Goal: Task Accomplishment & Management: Manage account settings

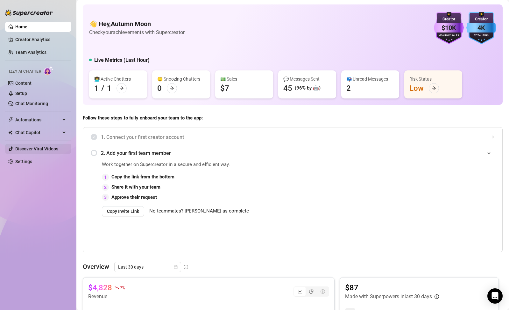
click at [39, 150] on link "Discover Viral Videos" at bounding box center [36, 148] width 43 height 5
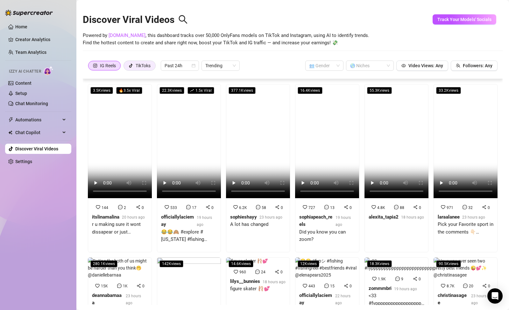
click at [137, 67] on div "TikToks" at bounding box center [143, 66] width 15 height 10
click at [126, 67] on input "TikToks" at bounding box center [126, 67] width 0 height 0
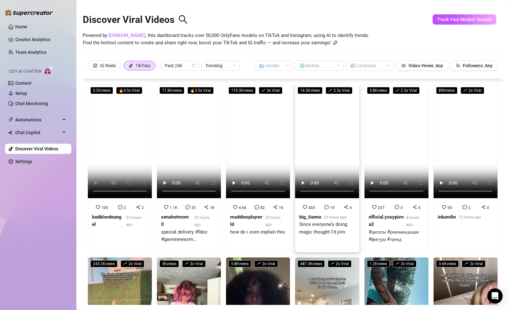
click at [313, 214] on strong "big_tianna" at bounding box center [310, 217] width 22 height 6
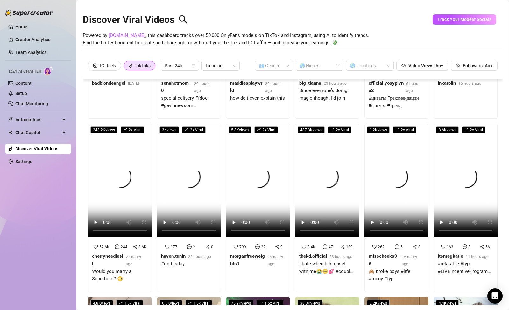
scroll to position [139, 0]
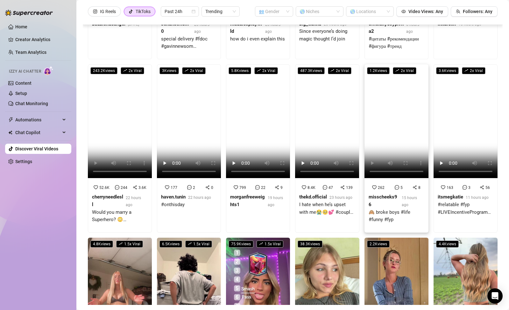
click at [378, 194] on strong "misscheeks96" at bounding box center [383, 200] width 29 height 13
click at [27, 29] on link "Home" at bounding box center [21, 26] width 12 height 5
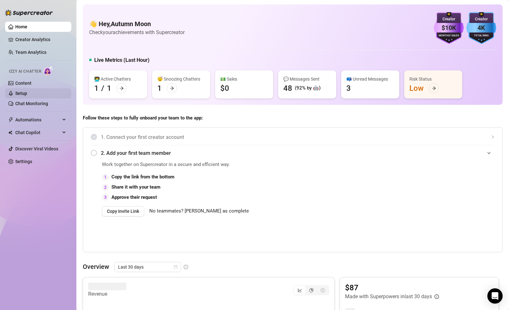
click at [21, 92] on link "Setup" at bounding box center [21, 93] width 12 height 5
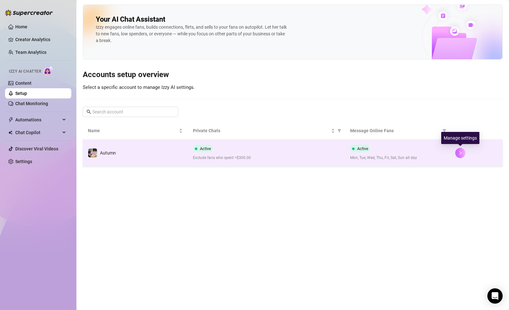
click at [464, 154] on button "button" at bounding box center [461, 153] width 10 height 10
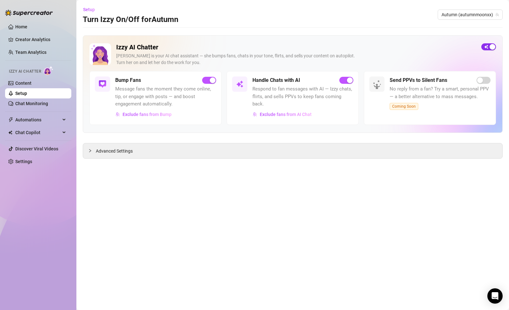
click at [487, 48] on span "button" at bounding box center [489, 46] width 15 height 7
drag, startPoint x: 357, startPoint y: 182, endPoint x: 362, endPoint y: 188, distance: 8.1
click at [357, 183] on main "Setup Turn Izzy On/Off for Autumn Autumn (autumnmoonxx) Izzy AI Chatter Izzy is…" at bounding box center [292, 155] width 433 height 310
click at [31, 81] on link "Content" at bounding box center [23, 83] width 16 height 5
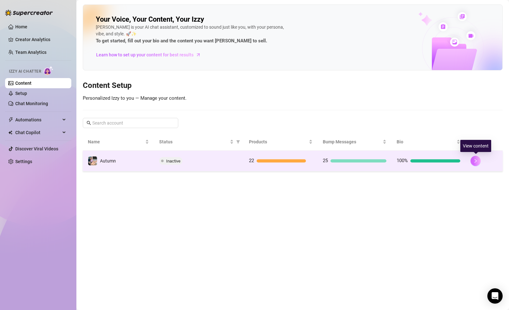
click at [478, 159] on icon "right" at bounding box center [476, 161] width 4 height 4
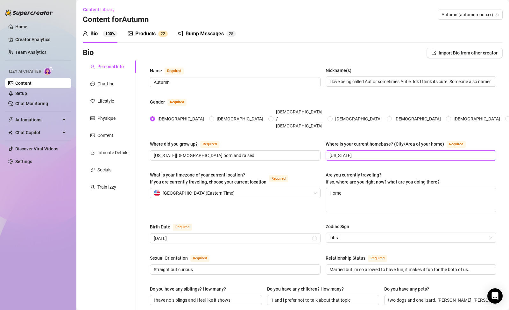
click at [429, 152] on input "New Jersey" at bounding box center [411, 155] width 162 height 7
type input "New Jersey, united states of america!"
click at [384, 188] on textarea "Home" at bounding box center [411, 200] width 170 height 24
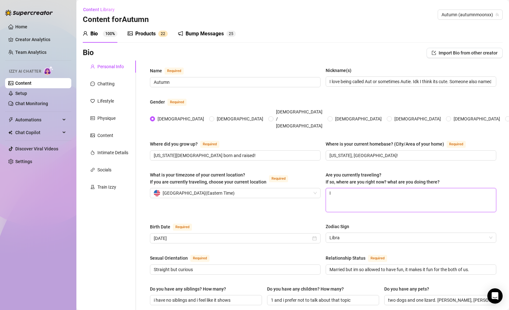
type textarea "I"
type textarea "I d"
type textarea "I do"
type textarea "I don"
type textarea "I dont"
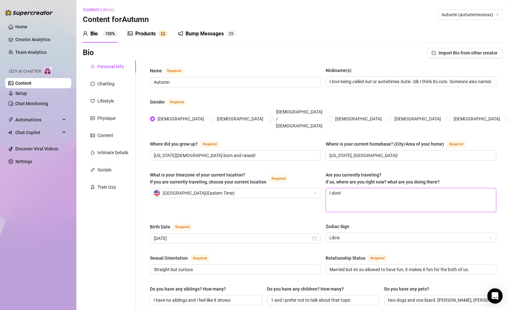
type textarea "I dont t"
type textarea "I dont tr"
type textarea "I dont tra"
type textarea "I dont trav"
type textarea "I dont trave"
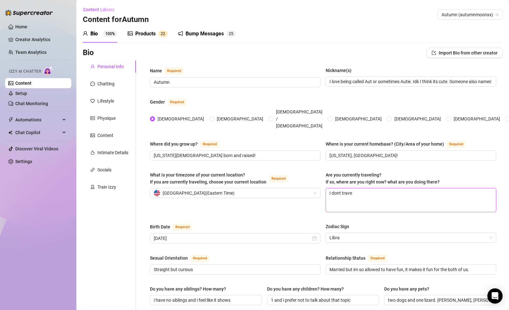
type textarea "I dont travel"
type textarea "I dont travel m"
type textarea "I dont travel muc"
type textarea "I dont travel much"
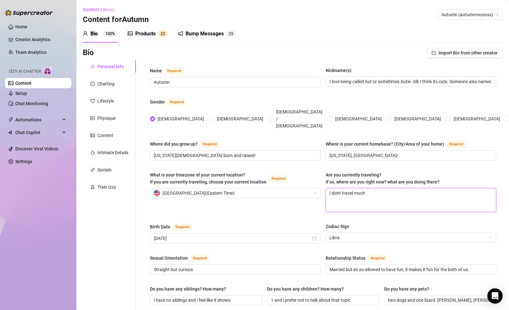
type textarea "I dont travel much."
type textarea "I dont travel much. I"
type textarea "I dont travel much. I a"
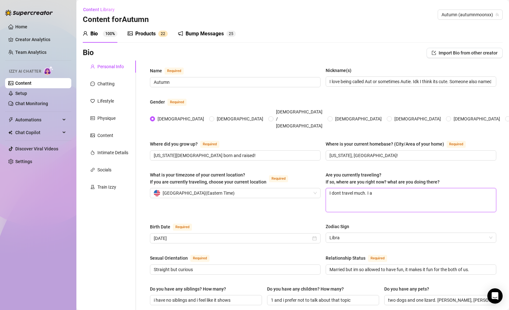
type textarea "I dont travel much. I am"
type textarea "I dont travel much. I am h"
type textarea "I dont travel much. I am ho"
type textarea "I dont travel much. I am hom"
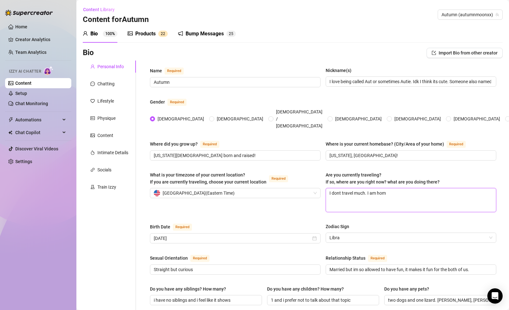
type textarea "I dont travel much. I am home"
type textarea "I dont travel much. I am home o"
type textarea "I dont travel much. I am home of"
type textarea "I dont travel much. I am home oft"
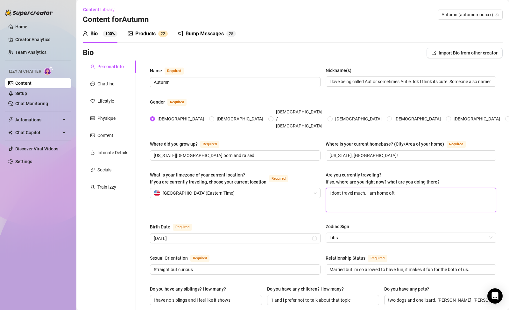
type textarea "I dont travel much. I am home ofte"
type textarea "I dont travel much. I am home often"
type textarea "I dont travel much. I am home often l"
type textarea "I dont travel much. I am home often li"
type textarea "I dont travel much. I am home often live"
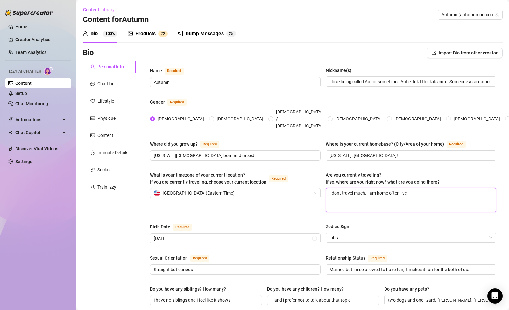
type textarea "I dont travel much. I am home often live"
type textarea "I dont travel much. I am home often live s"
type textarea "I dont travel much. I am home often live st"
type textarea "I dont travel much. I am home often live stre"
type textarea "I dont travel much. I am home often live strea"
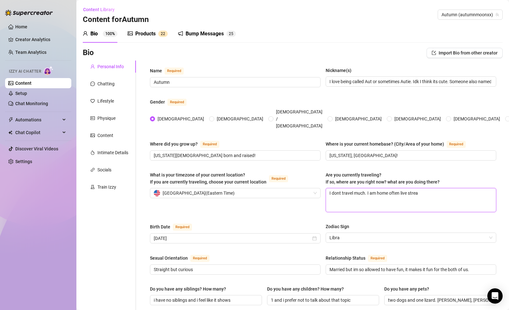
type textarea "I dont travel much. I am home often live stream"
type textarea "I dont travel much. I am home often live streami"
type textarea "I dont travel much. I am home often live streamin"
type textarea "I dont travel much. I am home often live streaming"
type textarea "I dont travel much. I am home often live streaming!"
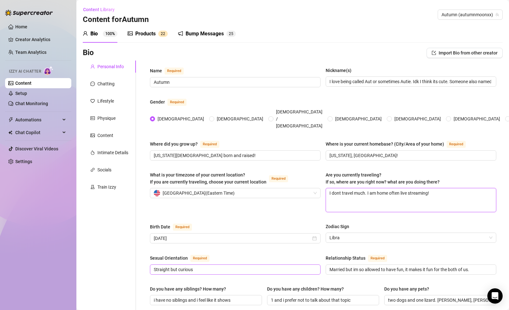
type textarea "I dont travel much. I am home often live streaming!"
click at [251, 266] on input "Straight but curious" at bounding box center [235, 269] width 162 height 7
type input "Straight but curious"
click at [252, 237] on div "Birth Date Required October 19th, 1993 Zodiac Sign Libra" at bounding box center [323, 236] width 347 height 26
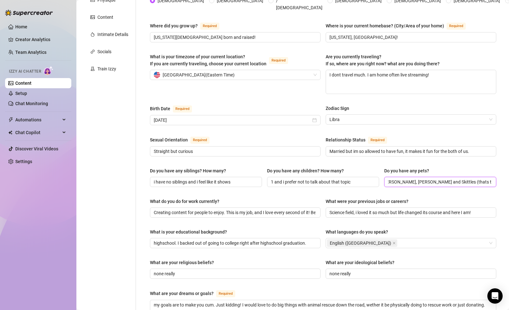
scroll to position [0, 96]
drag, startPoint x: 412, startPoint y: 171, endPoint x: 490, endPoint y: 171, distance: 78.1
click at [490, 177] on span "two dogs and one lizard. Max, Lola and Skittles (thats the lizard). They all su…" at bounding box center [441, 182] width 112 height 10
click at [487, 177] on span "two dogs and one lizard. Max, Lola and Skittles (thats the lizard). They all su…" at bounding box center [441, 182] width 112 height 10
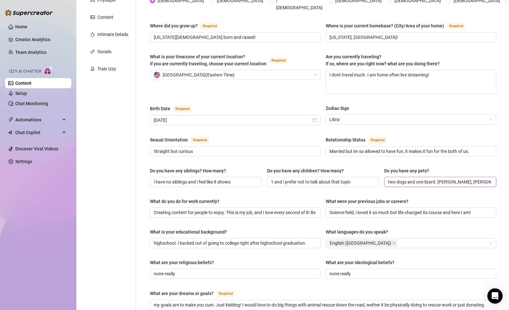
click at [489, 177] on span "two dogs and one lizard. Max, Lola and Skittles (thats the lizard). They all su…" at bounding box center [441, 182] width 112 height 10
click at [487, 177] on span "two dogs and one lizard. Max, Lola and Skittles (thats the lizard). They all su…" at bounding box center [441, 182] width 112 height 10
click at [482, 178] on input "two dogs and one lizard. Max, Lola and Skittles (thats the lizard). They all su…" at bounding box center [439, 181] width 103 height 7
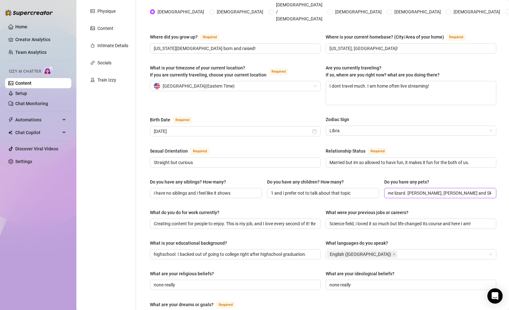
scroll to position [0, 96]
drag, startPoint x: 483, startPoint y: 181, endPoint x: 497, endPoint y: 182, distance: 14.1
click at [497, 182] on div "Name Required Autumn Nickname(s) I love being called Aut or sometimes Autie. Id…" at bounding box center [323, 217] width 359 height 528
click at [488, 188] on span "two dogs and one lizard. Max, Lola and Skittles (thats the lizard). They all su…" at bounding box center [441, 193] width 112 height 10
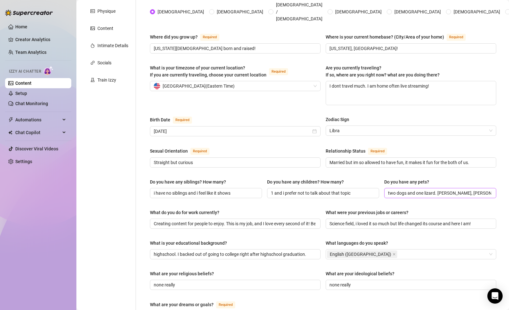
click at [488, 188] on span "two dogs and one lizard. Max, Lola and Skittles (thats the lizard). They all su…" at bounding box center [441, 193] width 112 height 10
click at [486, 190] on input "two dogs and one lizard. Max, Lola and Skittles (thats the lizard). They all su…" at bounding box center [439, 193] width 103 height 7
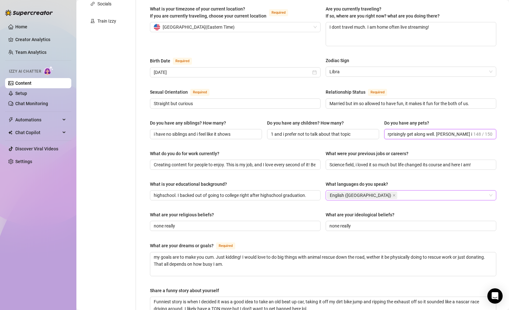
scroll to position [305, 0]
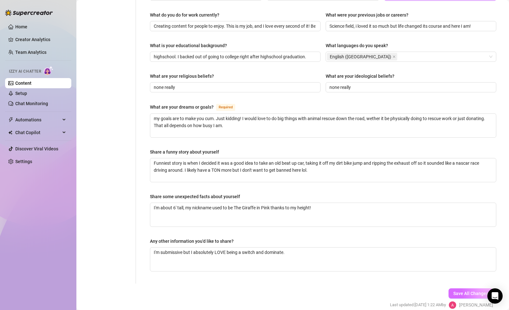
type input "two dogs and one lizard. Max, Lola and Skittles (thats the lizard). They all su…"
click at [449, 288] on button "Save All Changes" at bounding box center [471, 293] width 45 height 10
type textarea "I dont travel much. I am home often live streaming!"
type input "Straight but curious"
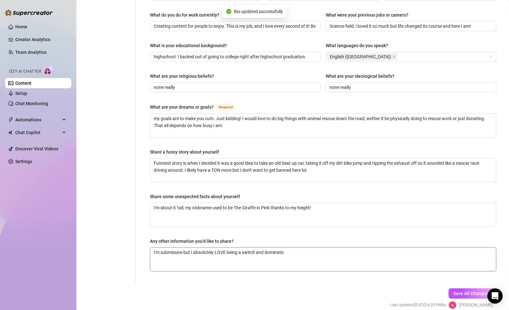
type input "two dogs and one lizard. Max, Lola and Skittles (thats the lizard). They all su…"
